Goal: Task Accomplishment & Management: Use online tool/utility

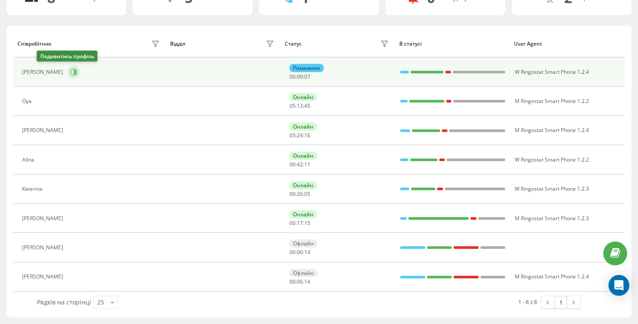
click at [67, 67] on button at bounding box center [73, 72] width 13 height 13
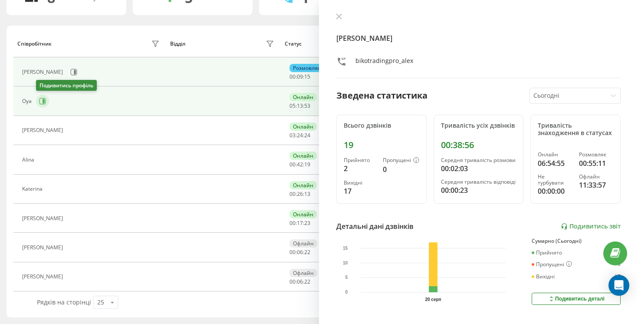
click at [39, 100] on icon at bounding box center [42, 101] width 7 height 7
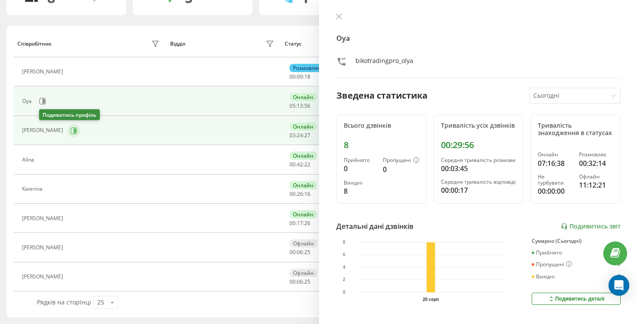
click at [67, 125] on button at bounding box center [73, 130] width 13 height 13
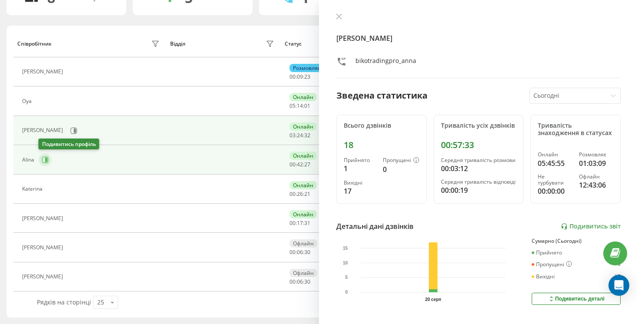
click at [46, 159] on icon at bounding box center [46, 159] width 2 height 4
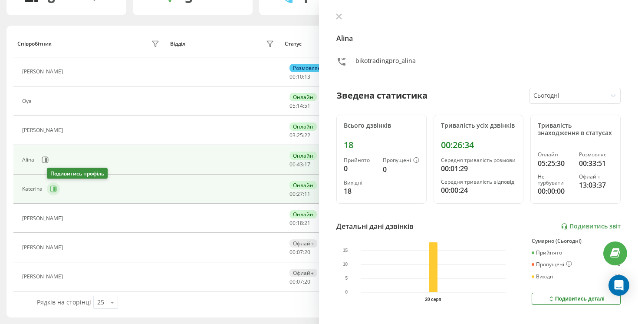
click at [50, 187] on icon at bounding box center [53, 189] width 7 height 7
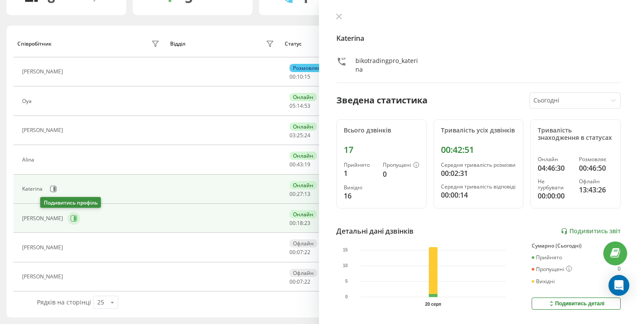
click at [70, 219] on icon at bounding box center [73, 218] width 7 height 7
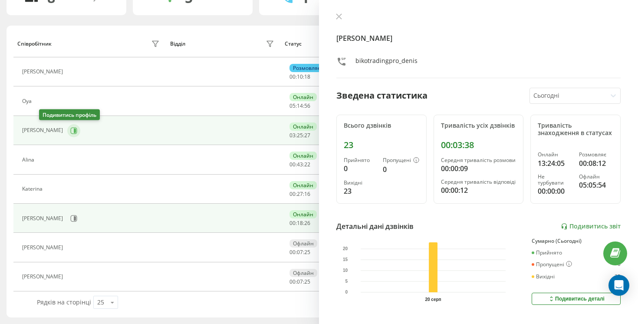
click at [70, 129] on icon at bounding box center [73, 130] width 7 height 7
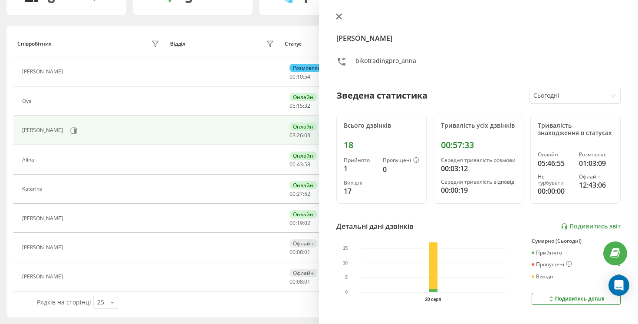
click at [338, 20] on icon at bounding box center [339, 16] width 6 height 6
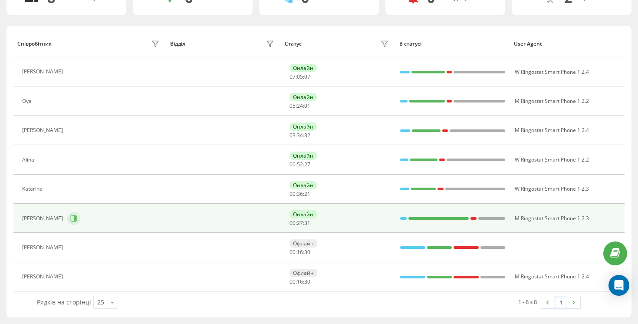
click at [70, 221] on icon at bounding box center [73, 218] width 7 height 7
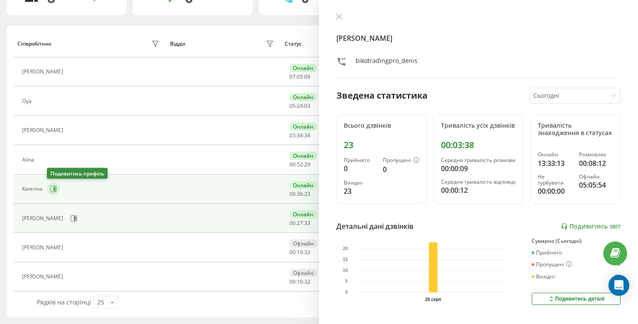
click at [52, 190] on icon at bounding box center [53, 188] width 7 height 7
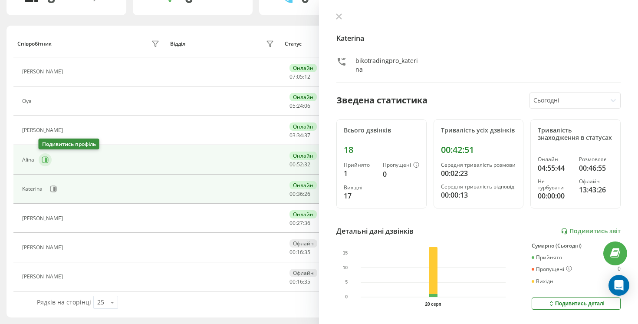
click at [49, 164] on button at bounding box center [45, 159] width 13 height 13
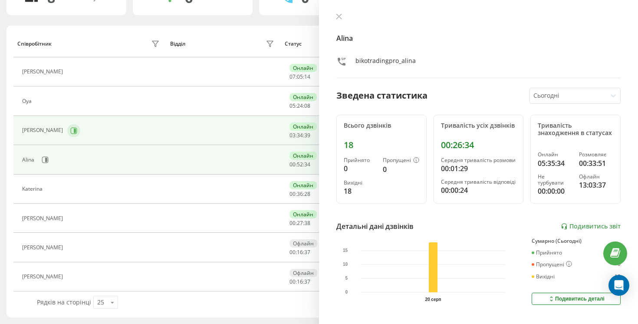
click at [71, 133] on icon at bounding box center [74, 130] width 7 height 7
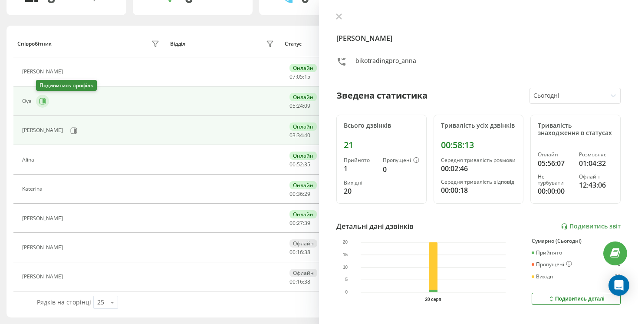
click at [42, 103] on icon at bounding box center [42, 101] width 7 height 7
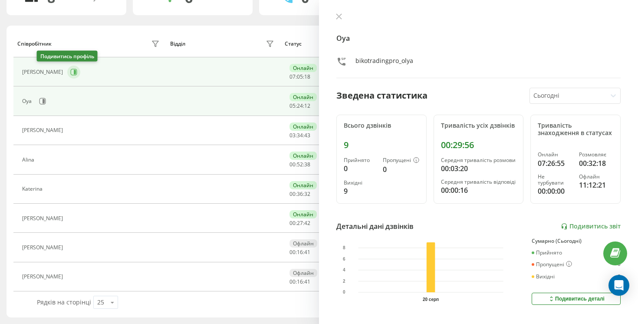
click at [70, 70] on icon at bounding box center [73, 72] width 7 height 7
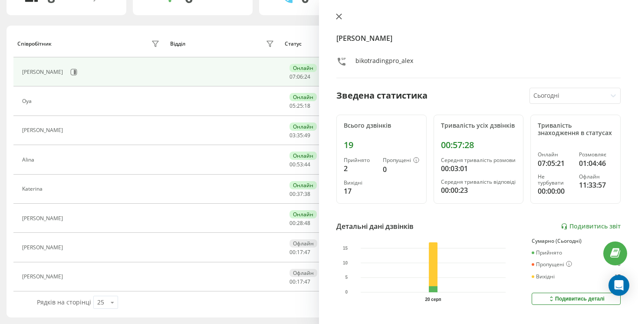
click at [338, 18] on icon at bounding box center [339, 16] width 6 height 6
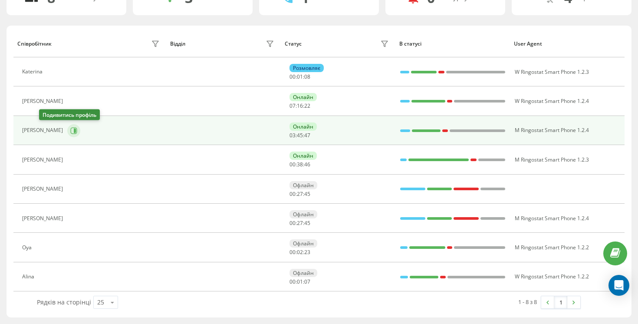
click at [70, 128] on icon at bounding box center [73, 130] width 7 height 7
